Goal: Task Accomplishment & Management: Manage account settings

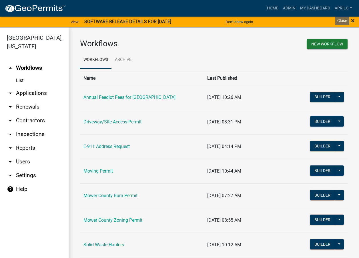
click at [354, 21] on span "×" at bounding box center [353, 21] width 4 height 8
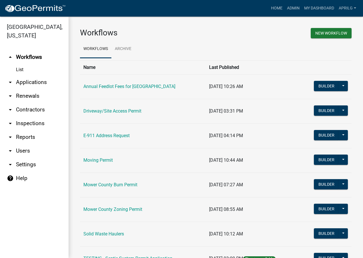
click at [117, 181] on td "Mower County Burn Permit" at bounding box center [143, 185] width 126 height 25
click at [116, 183] on link "Mower County Burn Permit" at bounding box center [110, 184] width 54 height 5
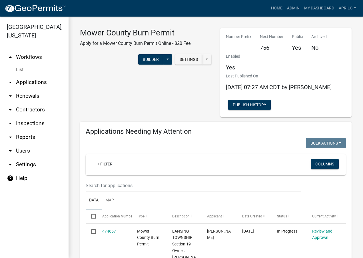
select select "1: 25"
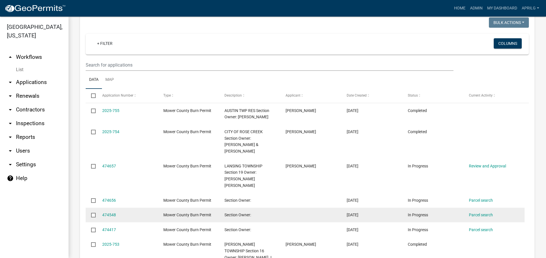
scroll to position [314, 0]
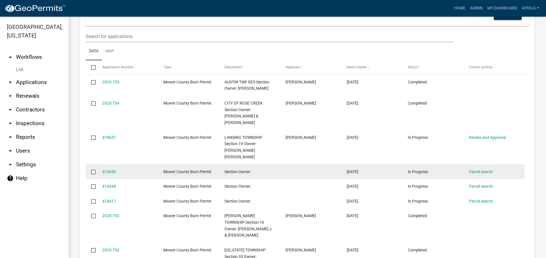
click at [93, 170] on input "checkbox" at bounding box center [93, 172] width 4 height 4
checkbox input "true"
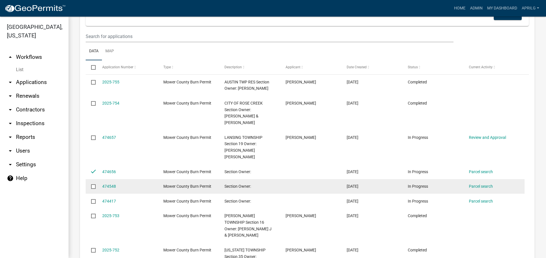
click at [93, 184] on input "checkbox" at bounding box center [93, 186] width 4 height 4
checkbox input "true"
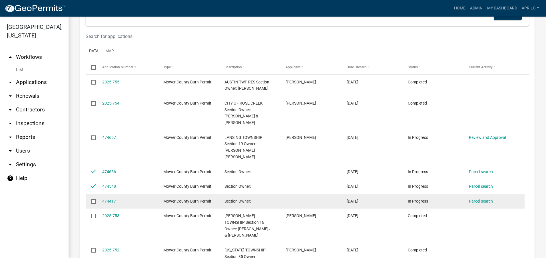
click at [94, 199] on input "checkbox" at bounding box center [93, 201] width 4 height 4
checkbox input "true"
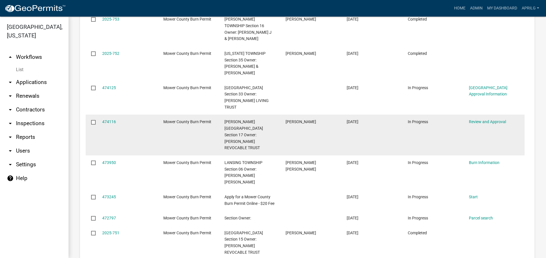
scroll to position [514, 0]
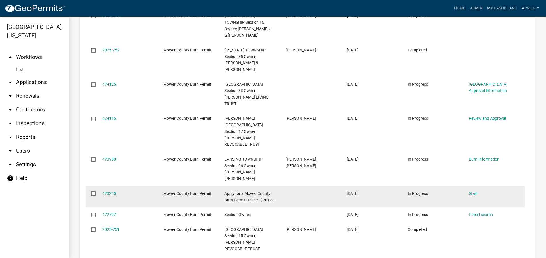
click at [92, 192] on input "checkbox" at bounding box center [93, 194] width 4 height 4
checkbox input "true"
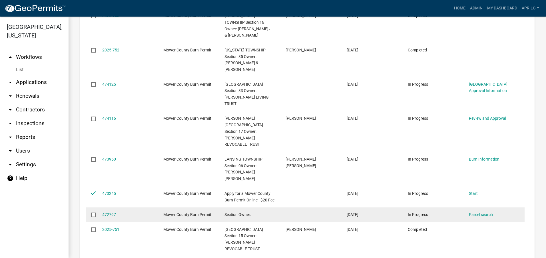
click at [95, 213] on input "checkbox" at bounding box center [93, 215] width 4 height 4
checkbox input "true"
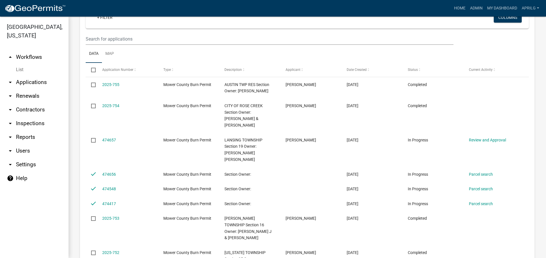
scroll to position [171, 0]
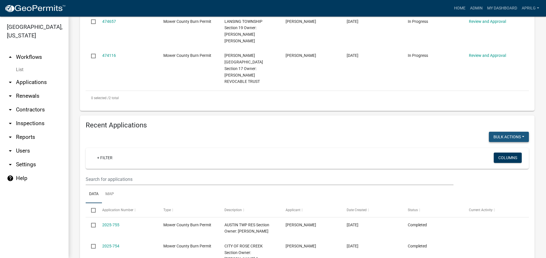
click at [359, 132] on button "Bulk Actions" at bounding box center [509, 137] width 40 height 10
click at [359, 145] on button "Void" at bounding box center [507, 152] width 46 height 14
checkbox input "false"
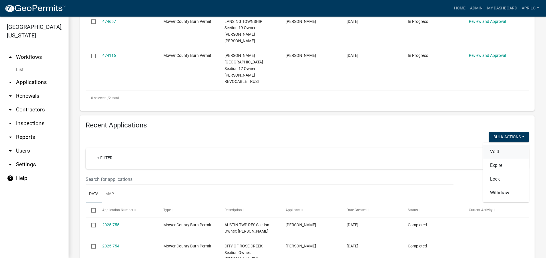
checkbox input "false"
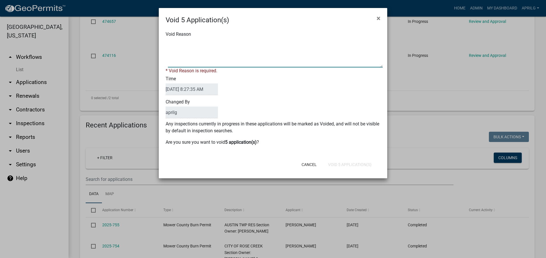
click at [173, 44] on textarea "Void Reason" at bounding box center [275, 53] width 215 height 29
type textarea "Incomplete"
click at [342, 163] on div "Cancel Void 5 Application(s)" at bounding box center [310, 164] width 141 height 15
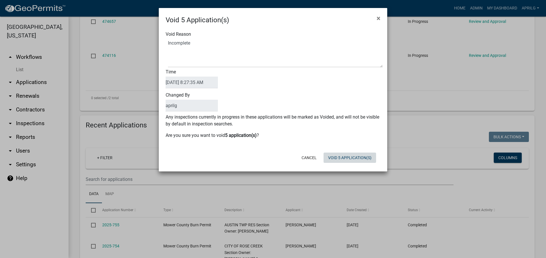
click at [342, 158] on button "Void 5 Application(s)" at bounding box center [350, 158] width 53 height 10
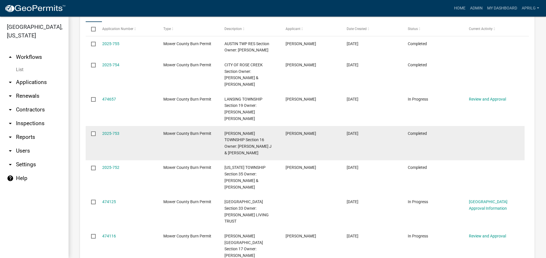
scroll to position [372, 0]
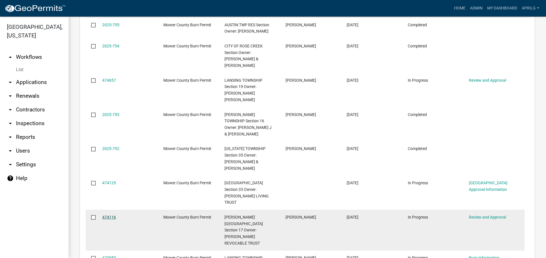
click at [112, 215] on link "474116" at bounding box center [109, 217] width 14 height 5
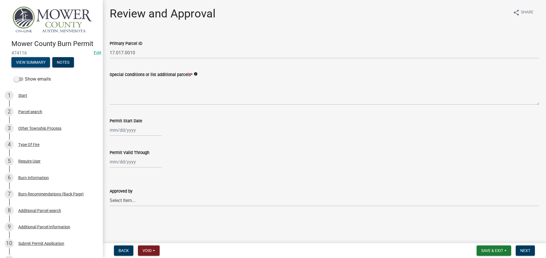
click at [29, 58] on button "View Summary" at bounding box center [30, 62] width 39 height 10
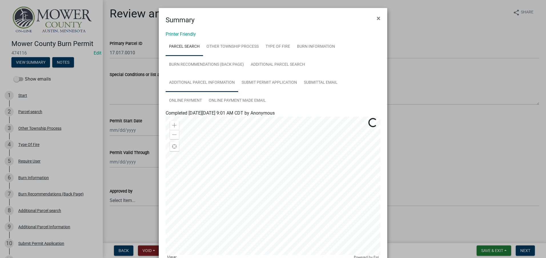
click at [217, 84] on link "Additional Parcel Information" at bounding box center [202, 83] width 73 height 18
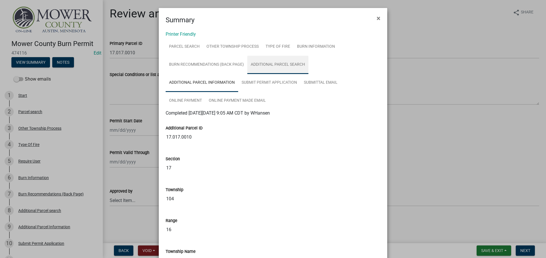
click at [275, 65] on link "Additional Parcel search" at bounding box center [278, 65] width 61 height 18
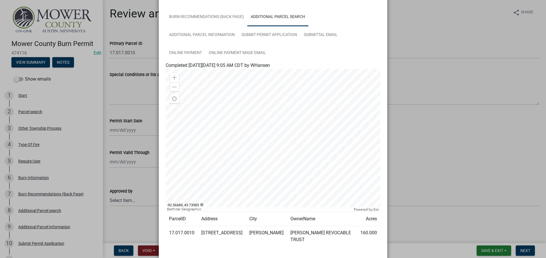
scroll to position [77, 0]
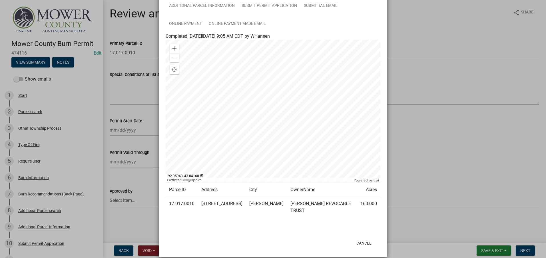
click at [126, 95] on ngb-modal-window "Summary × Printer Friendly Parcel search Other Township Process Type Of Fire Bu…" at bounding box center [273, 129] width 546 height 258
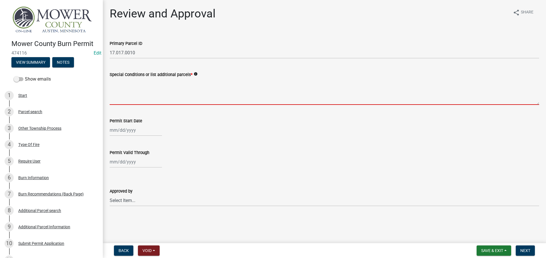
drag, startPoint x: 126, startPoint y: 95, endPoint x: 129, endPoint y: 135, distance: 40.1
click at [129, 135] on wm-data-entity-input-list "Primary Parcel ID 17.017.0010 Special Conditions or list additional parcels * i…" at bounding box center [325, 121] width 430 height 179
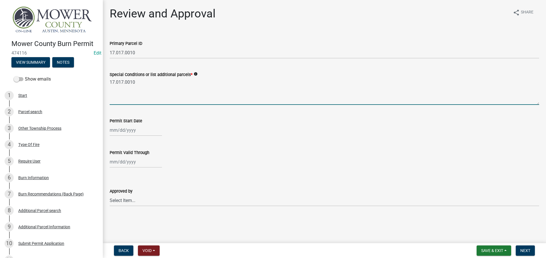
type textarea "17.017.0010"
click at [113, 129] on div at bounding box center [136, 130] width 52 height 12
select select "9"
select select "2025"
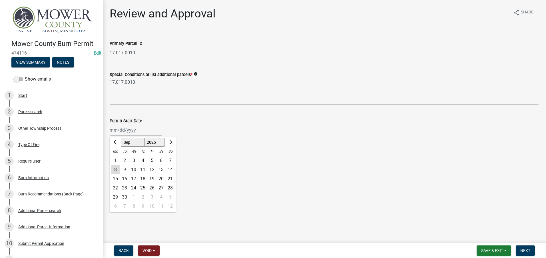
click at [116, 167] on div "8" at bounding box center [115, 169] width 9 height 9
type input "[DATE]"
click at [121, 160] on div at bounding box center [136, 162] width 52 height 12
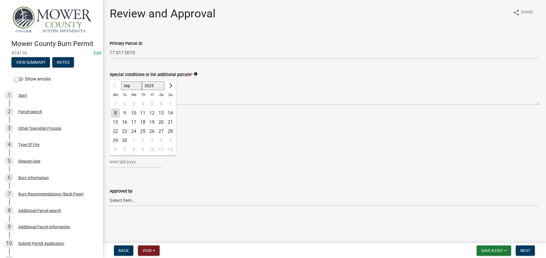
click at [139, 85] on select "Sep Oct Nov Dec" at bounding box center [131, 85] width 21 height 9
select select "12"
click at [121, 81] on select "Sep Oct Nov Dec" at bounding box center [131, 85] width 21 height 9
click at [131, 138] on div "31" at bounding box center [133, 140] width 9 height 9
type input "[DATE]"
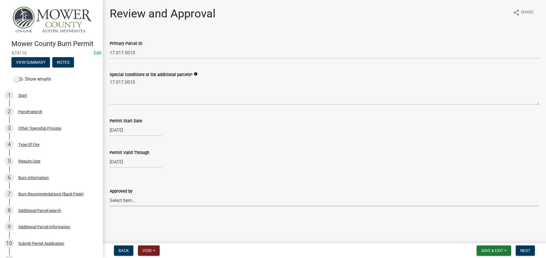
click at [121, 200] on select "Select Item... [PERSON_NAME] [PERSON_NAME] [PERSON_NAME] [PERSON_NAME] [PERSON_…" at bounding box center [325, 201] width 430 height 12
click at [110, 195] on select "Select Item... [PERSON_NAME] [PERSON_NAME] [PERSON_NAME] [PERSON_NAME] [PERSON_…" at bounding box center [325, 201] width 430 height 12
select select "c98d5071-f88b-41fa-a0b4-b4af1b2453ba"
click at [359, 252] on span "Next" at bounding box center [526, 250] width 10 height 5
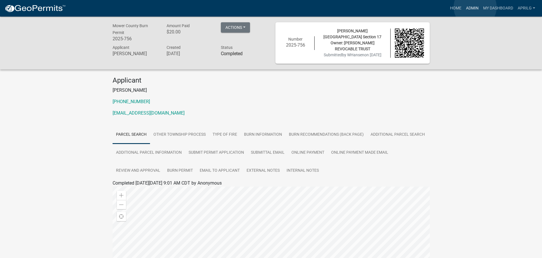
click at [359, 7] on link "Admin" at bounding box center [472, 8] width 17 height 11
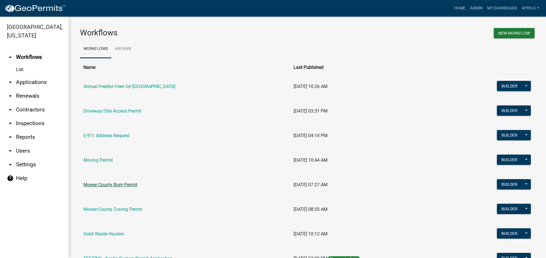
click at [118, 186] on link "Mower County Burn Permit" at bounding box center [110, 184] width 54 height 5
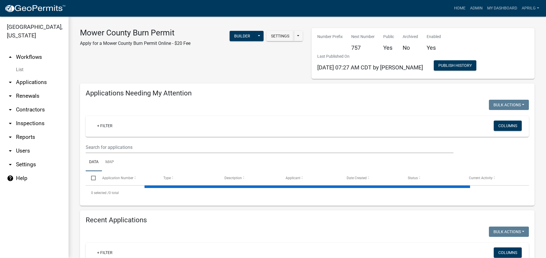
select select "1: 25"
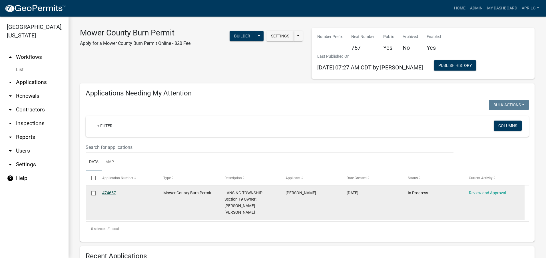
click at [109, 193] on link "474657" at bounding box center [109, 193] width 14 height 5
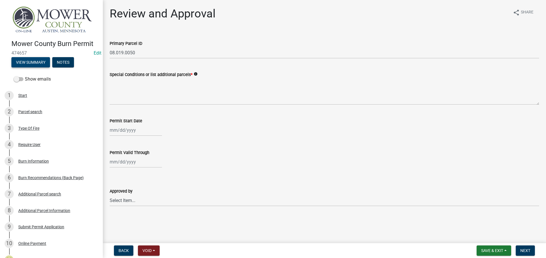
click at [29, 62] on button "View Summary" at bounding box center [30, 62] width 39 height 10
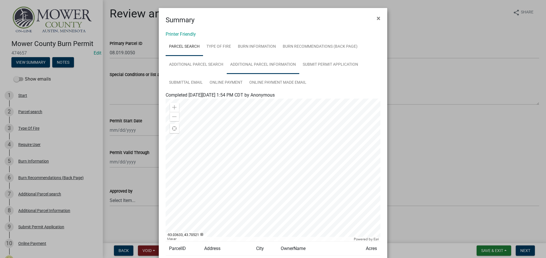
click at [268, 65] on link "Additional Parcel Information" at bounding box center [263, 65] width 73 height 18
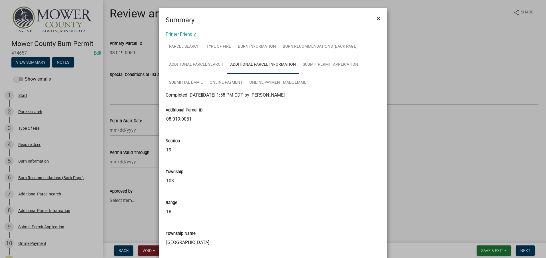
click at [359, 17] on button "×" at bounding box center [378, 18] width 13 height 16
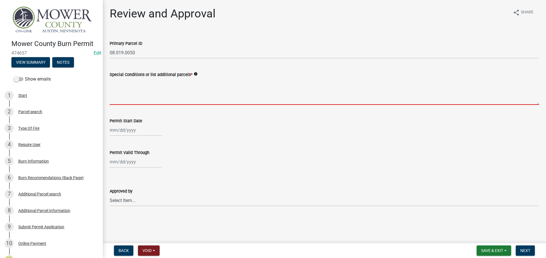
click at [121, 100] on textarea "Special Conditions or list additional parcels *" at bounding box center [325, 91] width 430 height 27
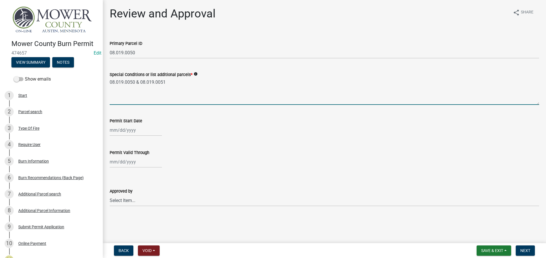
type textarea "08.019.0050 & 08.019.0051"
select select "9"
select select "2025"
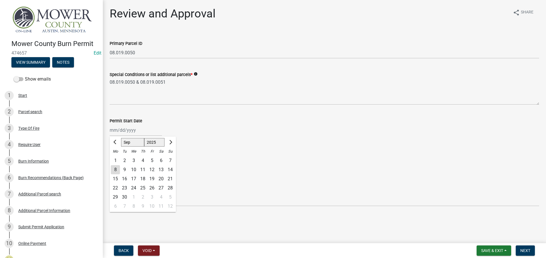
click at [121, 133] on div "[PERSON_NAME] Feb Mar Apr [PERSON_NAME][DATE] Oct Nov [DATE] 1526 1527 1528 152…" at bounding box center [136, 130] width 52 height 12
click at [115, 168] on div "8" at bounding box center [115, 169] width 9 height 9
type input "[DATE]"
click at [124, 165] on div at bounding box center [136, 162] width 52 height 12
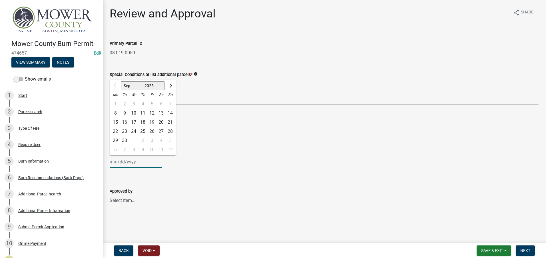
click at [127, 85] on select "Sep Oct Nov Dec" at bounding box center [131, 85] width 21 height 9
select select "12"
click at [121, 81] on select "Sep Oct Nov Dec" at bounding box center [131, 85] width 21 height 9
click at [133, 141] on div "31" at bounding box center [133, 140] width 9 height 9
type input "[DATE]"
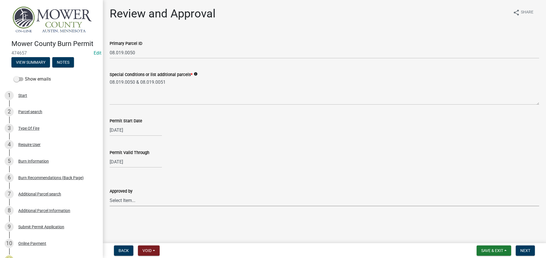
click at [130, 200] on select "Select Item... [PERSON_NAME] [PERSON_NAME] [PERSON_NAME] [PERSON_NAME] [PERSON_…" at bounding box center [325, 201] width 430 height 12
click at [110, 195] on select "Select Item... [PERSON_NAME] [PERSON_NAME] [PERSON_NAME] [PERSON_NAME] [PERSON_…" at bounding box center [325, 201] width 430 height 12
select select "c98d5071-f88b-41fa-a0b4-b4af1b2453ba"
click at [359, 248] on button "Next" at bounding box center [525, 251] width 19 height 10
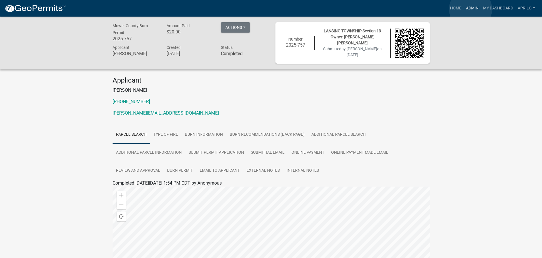
click at [359, 9] on link "Admin" at bounding box center [472, 8] width 17 height 11
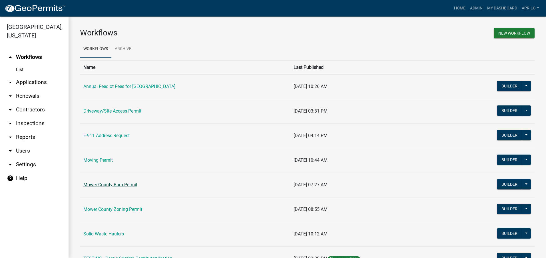
click at [108, 186] on link "Mower County Burn Permit" at bounding box center [110, 184] width 54 height 5
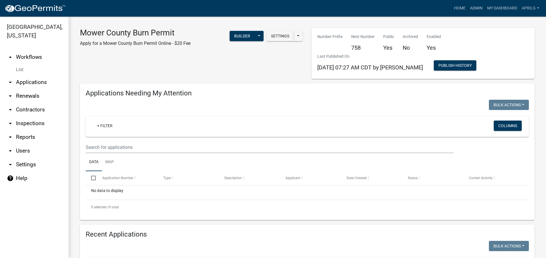
select select "1: 25"
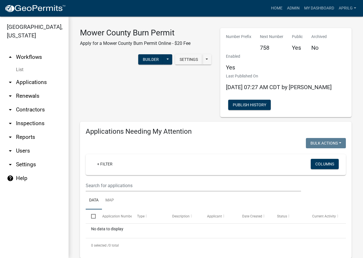
click at [112, 84] on div "Mower County Burn Permit Apply for a Mower County Burn Permit Online - $20 Fee …" at bounding box center [146, 72] width 140 height 89
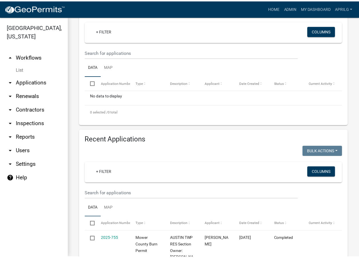
scroll to position [143, 0]
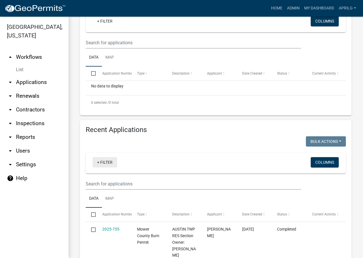
click at [99, 161] on link "+ Filter" at bounding box center [105, 162] width 25 height 10
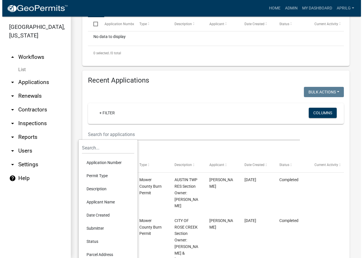
scroll to position [200, 0]
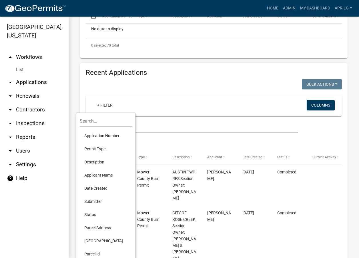
click at [101, 174] on li "Applicant Name" at bounding box center [106, 175] width 52 height 13
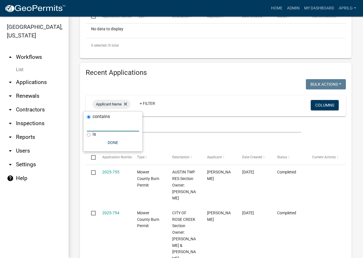
click at [111, 127] on input "text" at bounding box center [113, 126] width 52 height 12
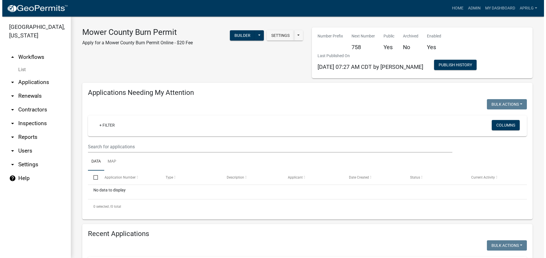
scroll to position [0, 0]
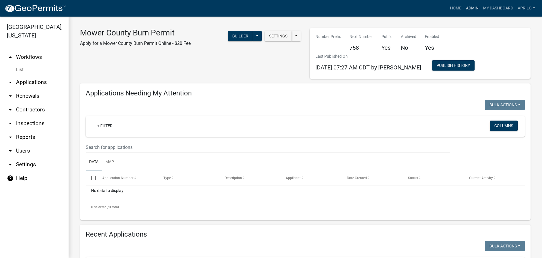
type input "winfield"
click at [359, 6] on link "Admin" at bounding box center [472, 8] width 17 height 11
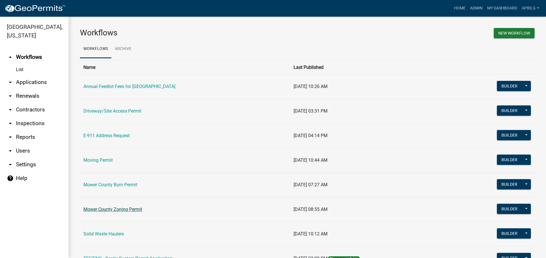
click at [107, 208] on link "Mower County Zoning Permit" at bounding box center [112, 209] width 59 height 5
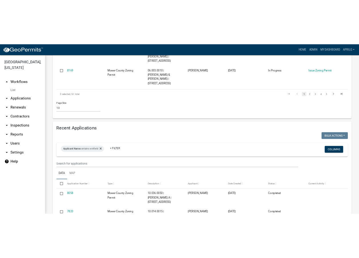
scroll to position [440, 0]
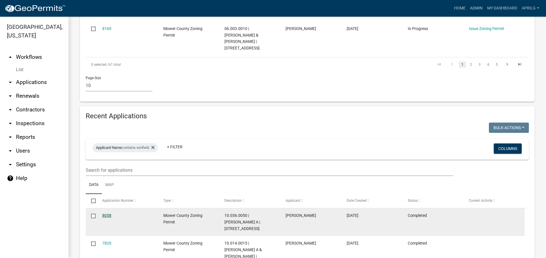
click at [105, 213] on link "8058" at bounding box center [106, 215] width 9 height 5
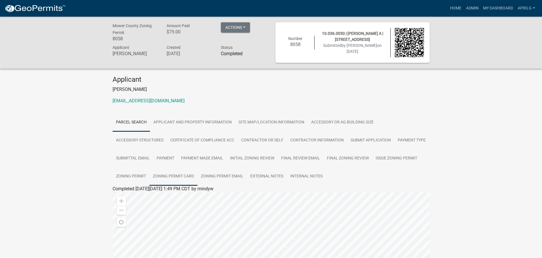
click at [174, 175] on link "Zoning Permit Card" at bounding box center [173, 176] width 48 height 18
click at [138, 197] on link "Zoning Permit Card" at bounding box center [132, 195] width 39 height 5
